Goal: Transaction & Acquisition: Purchase product/service

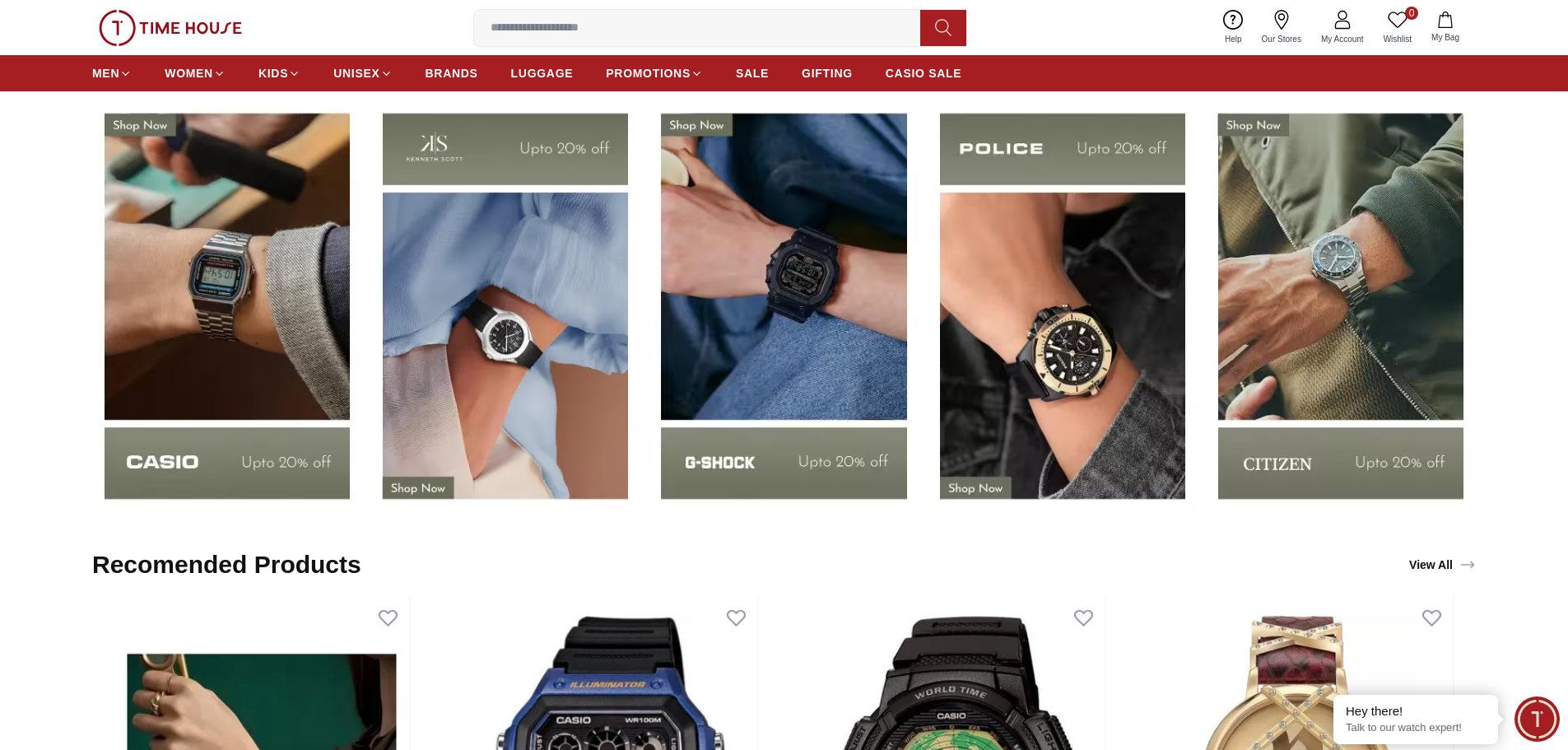
scroll to position [2718, 0]
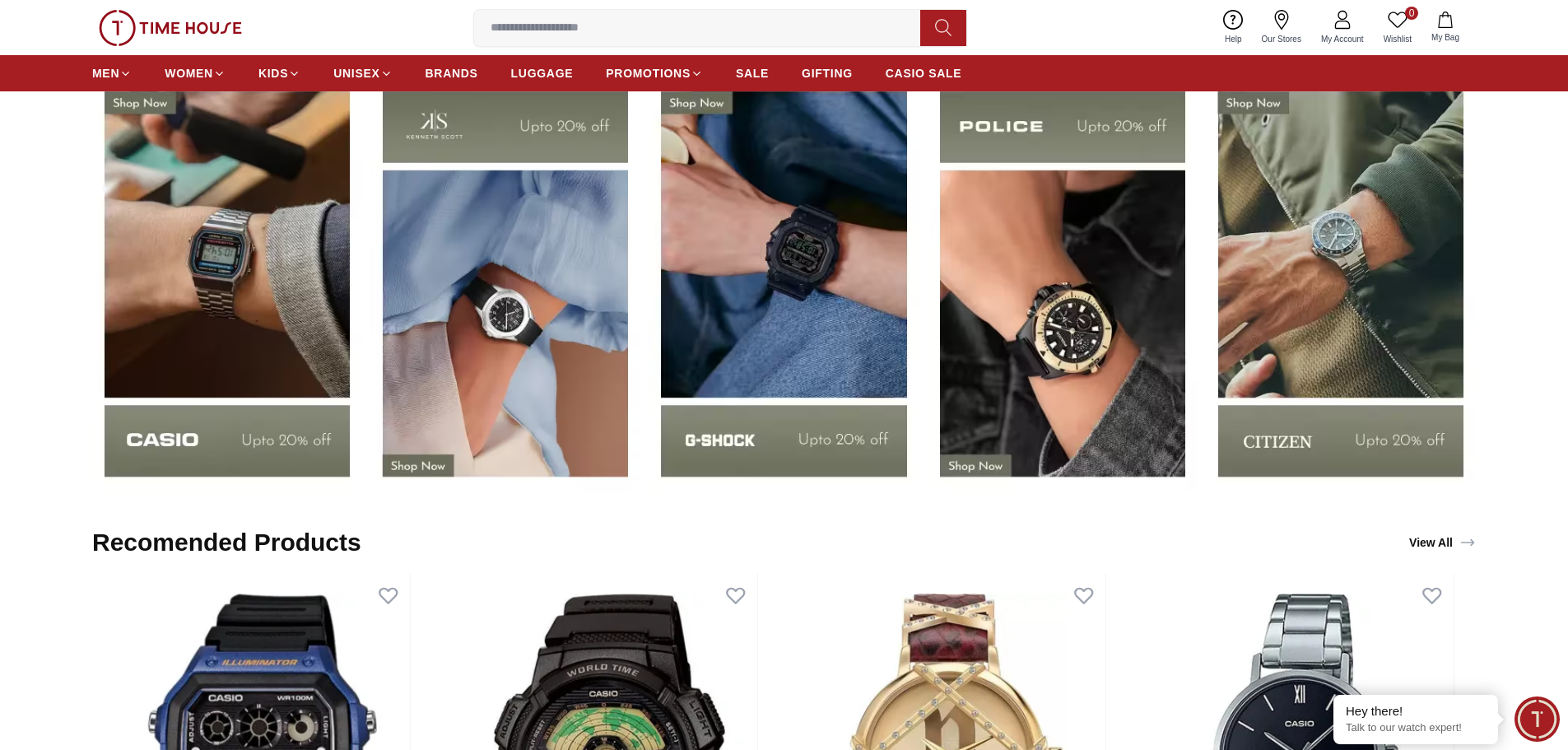
click at [1382, 260] on img at bounding box center [1341, 284] width 270 height 423
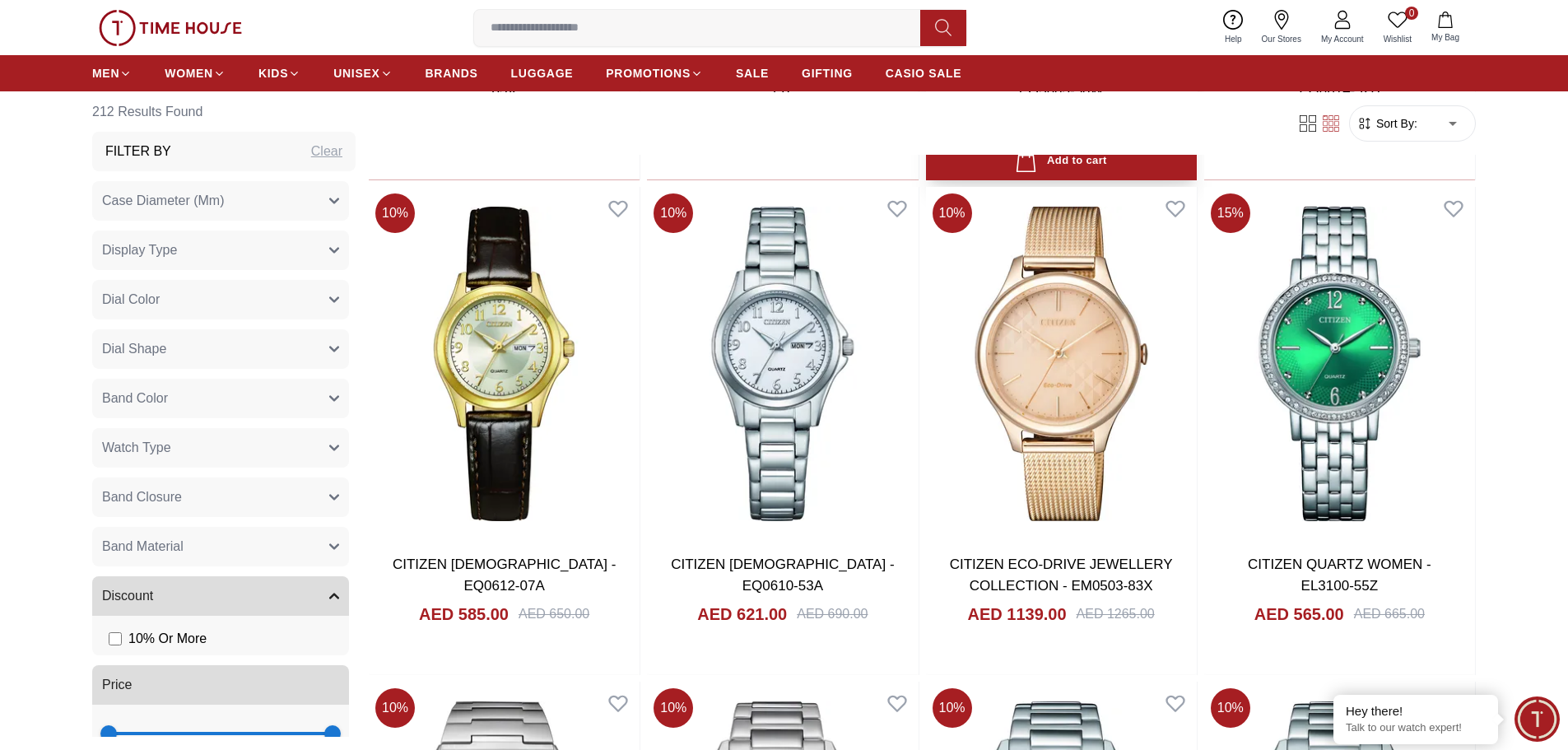
scroll to position [1565, 0]
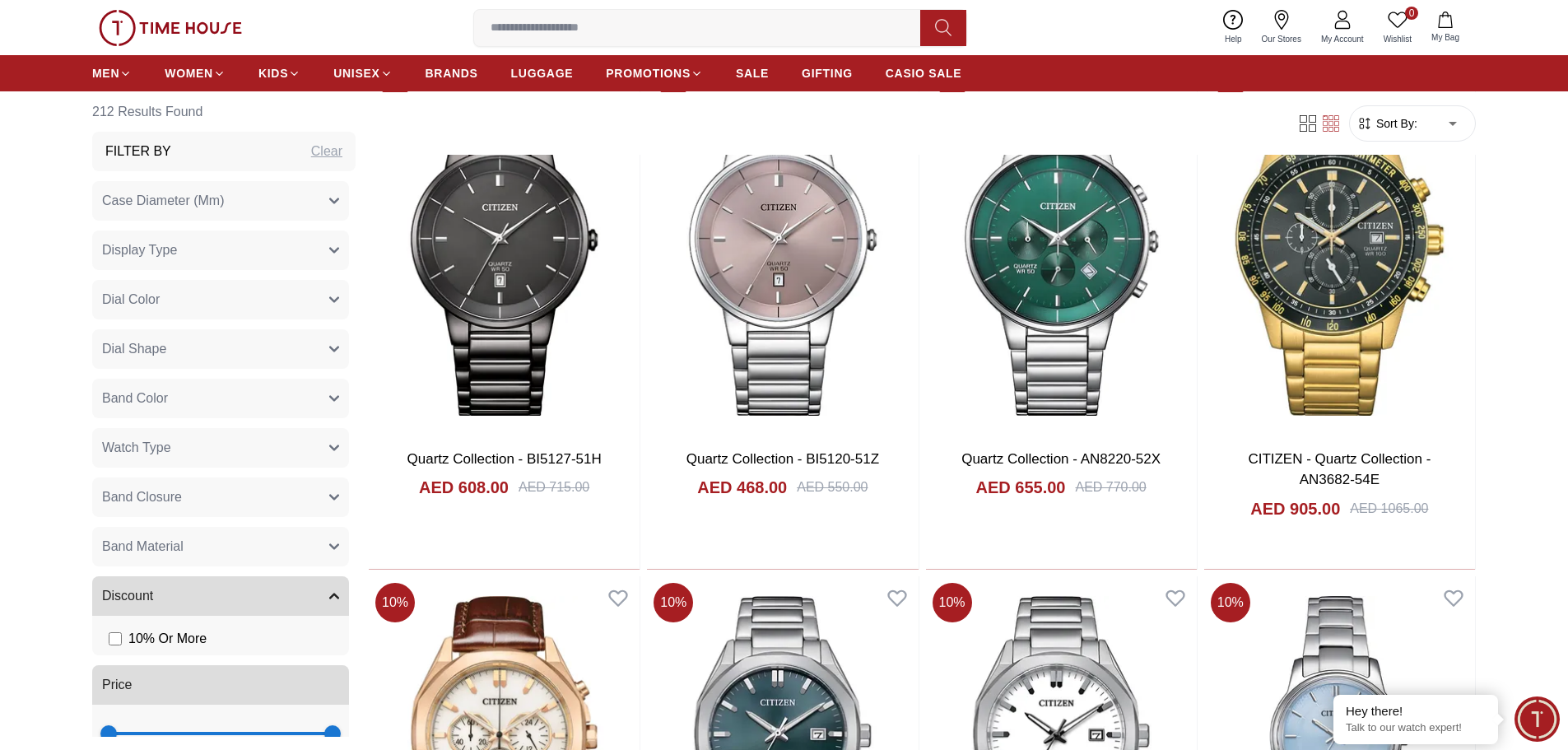
scroll to position [4860, 0]
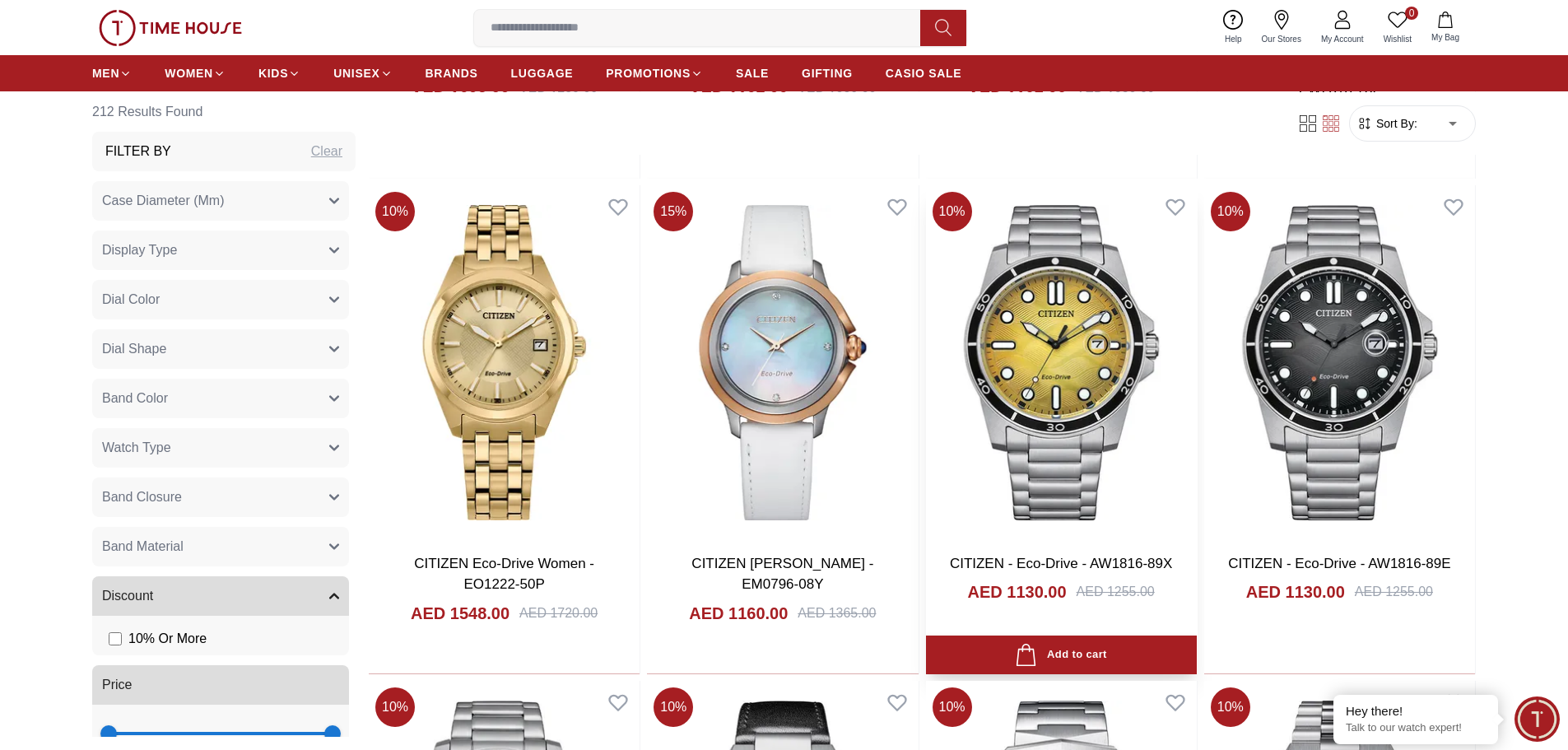
scroll to position [6342, 0]
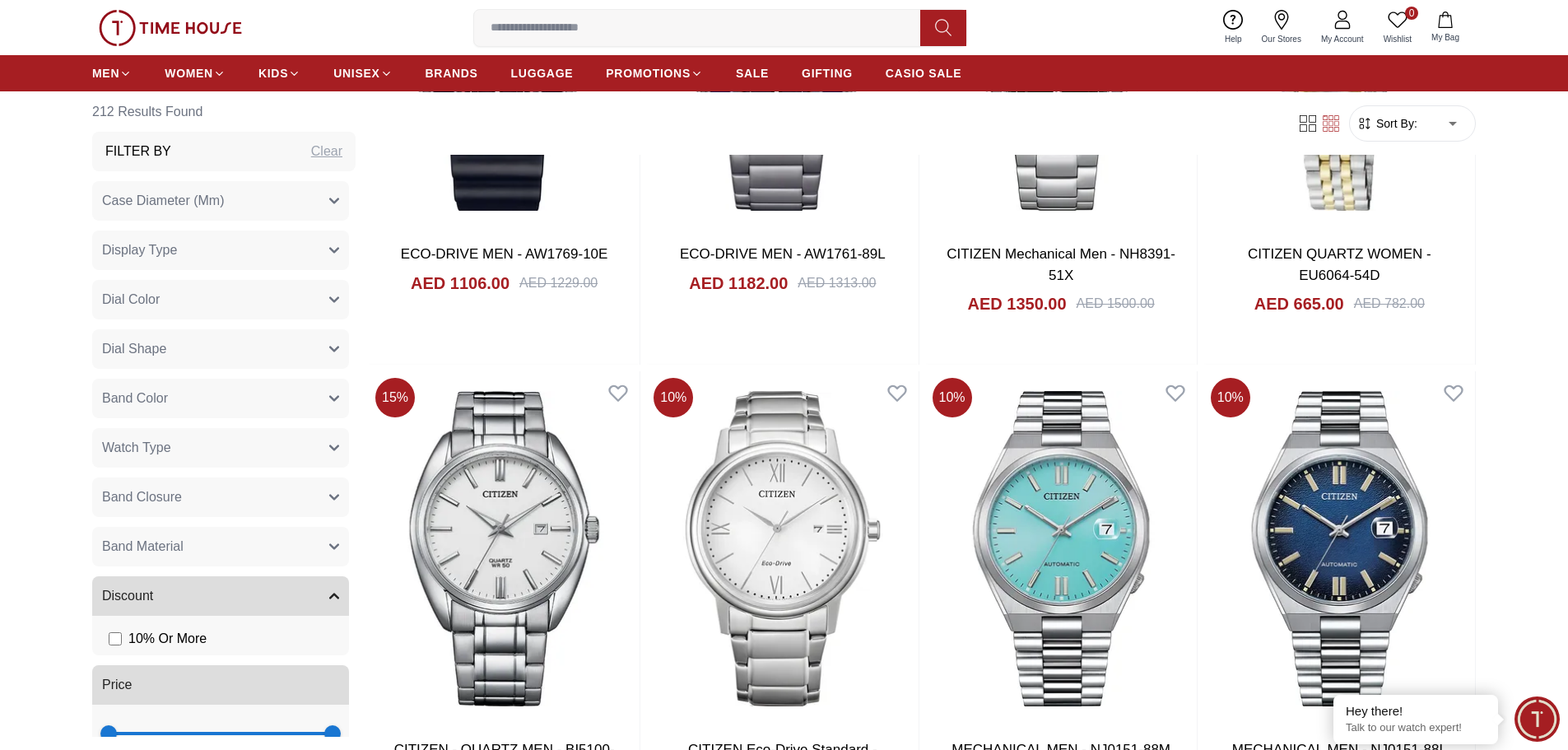
scroll to position [10048, 0]
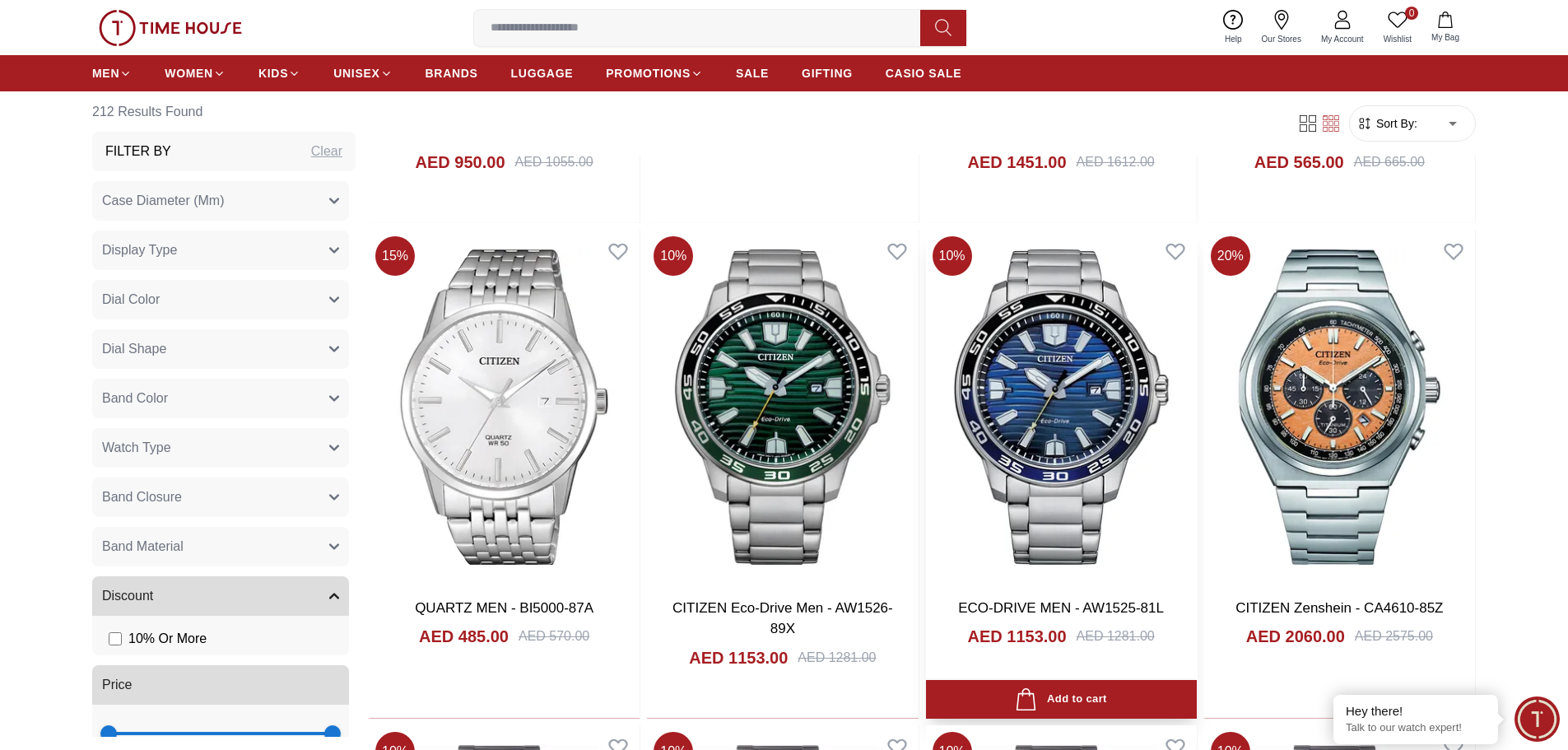
scroll to position [12107, 0]
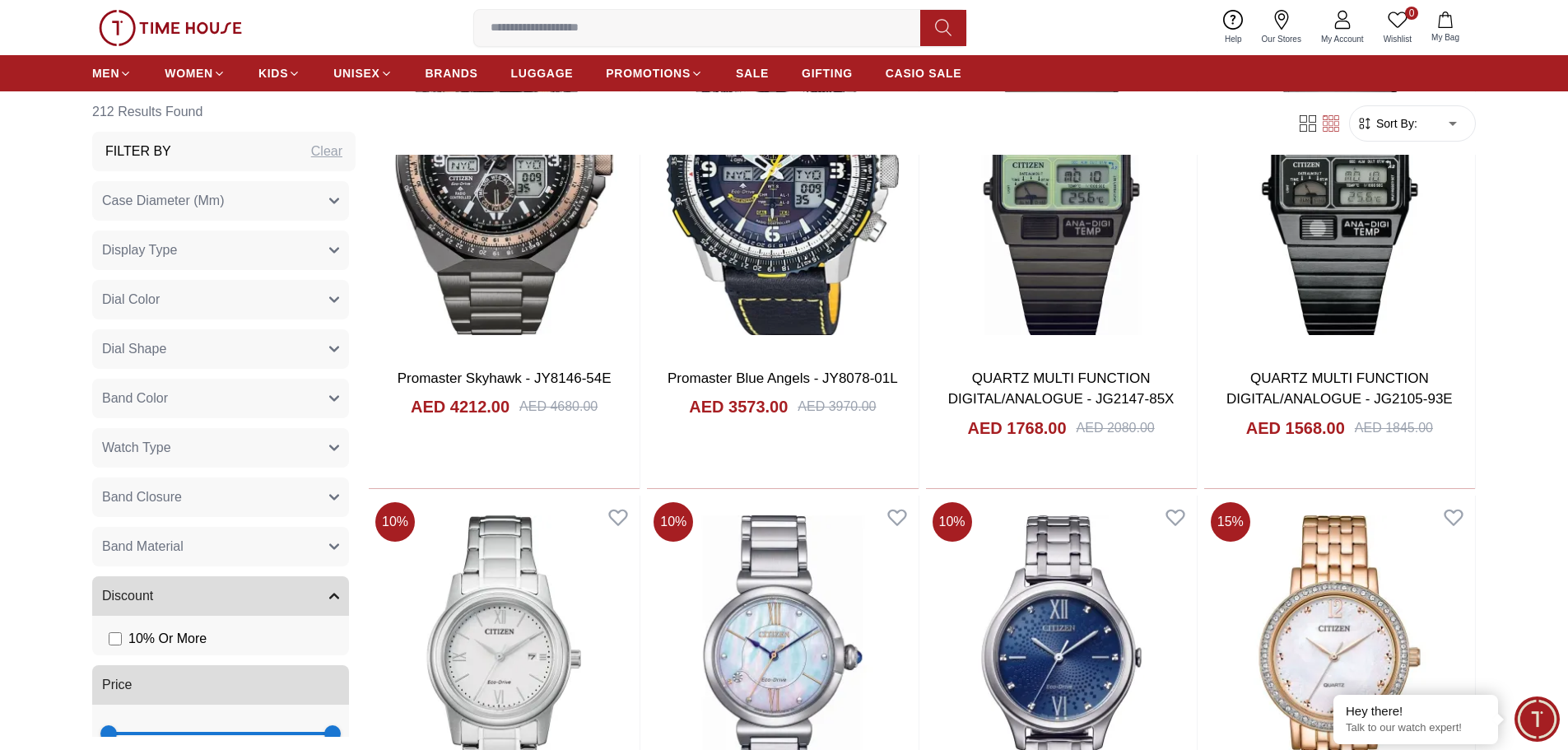
scroll to position [15237, 0]
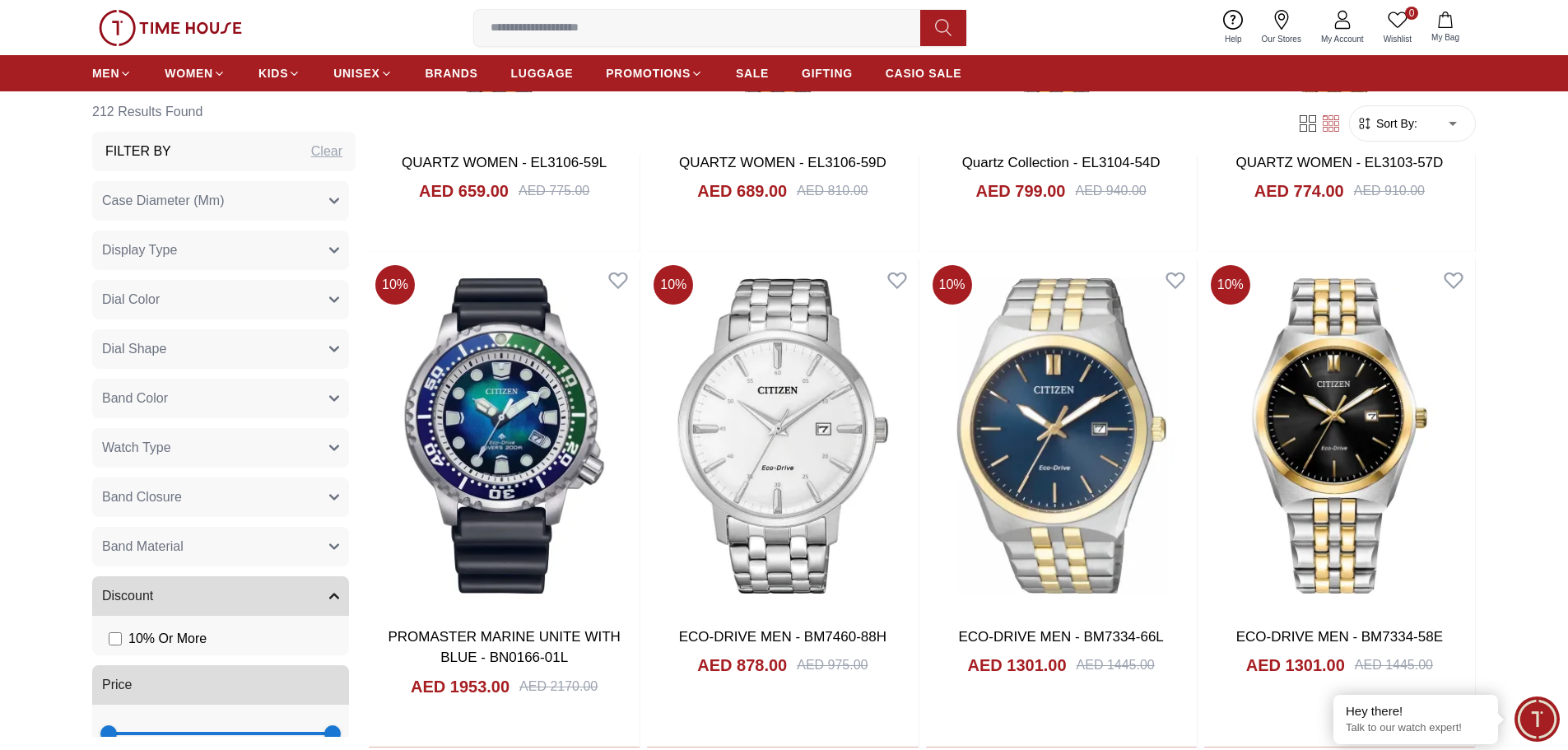
scroll to position [15978, 0]
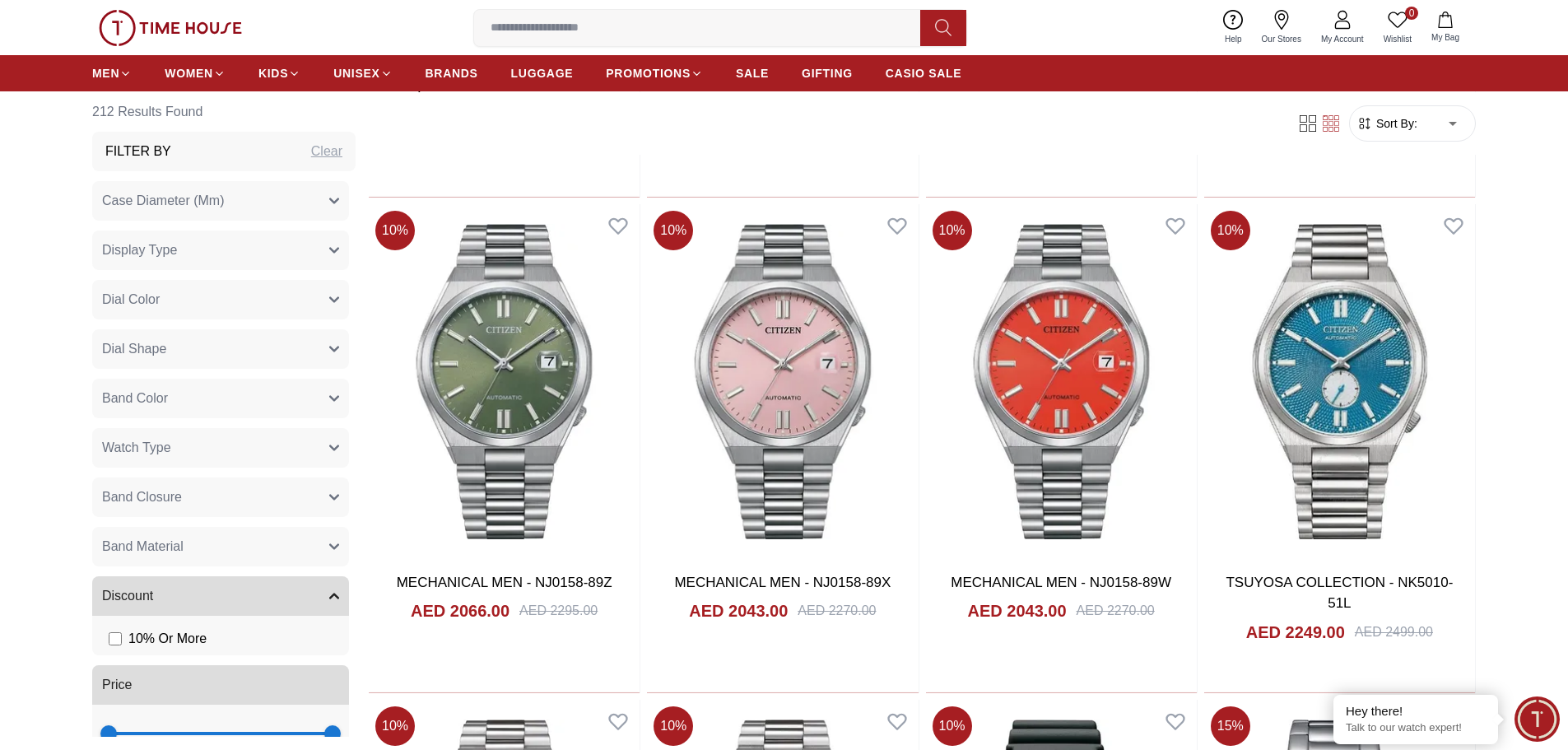
scroll to position [19438, 0]
